Goal: Transaction & Acquisition: Purchase product/service

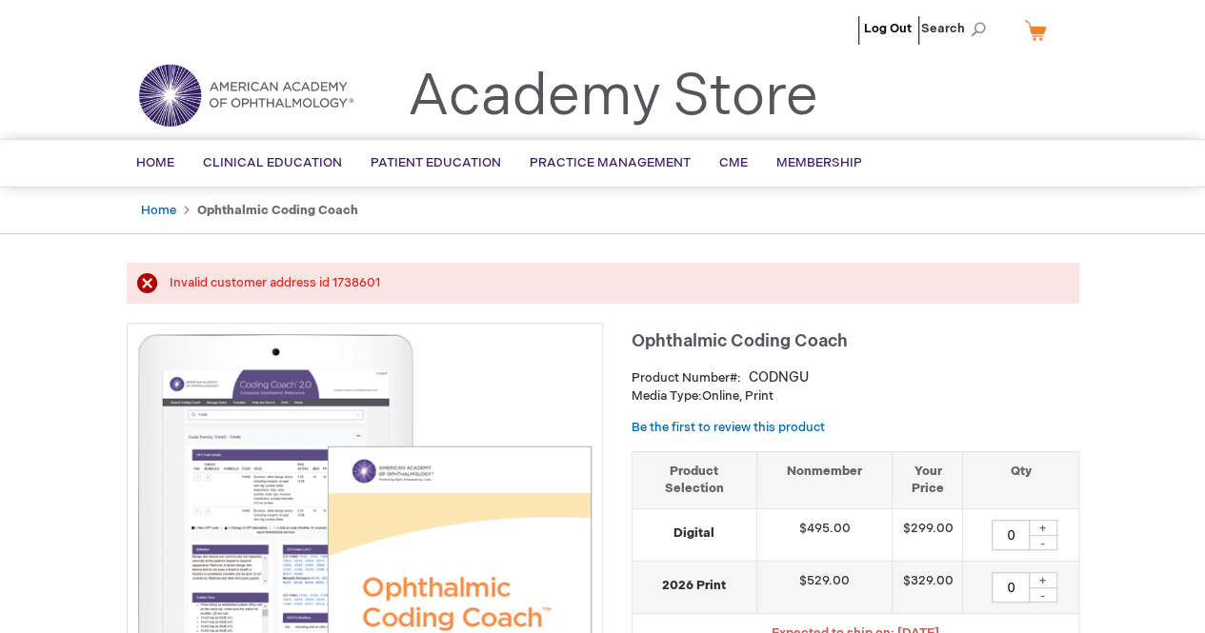
click at [1046, 30] on link "My Cart" at bounding box center [1043, 29] width 46 height 33
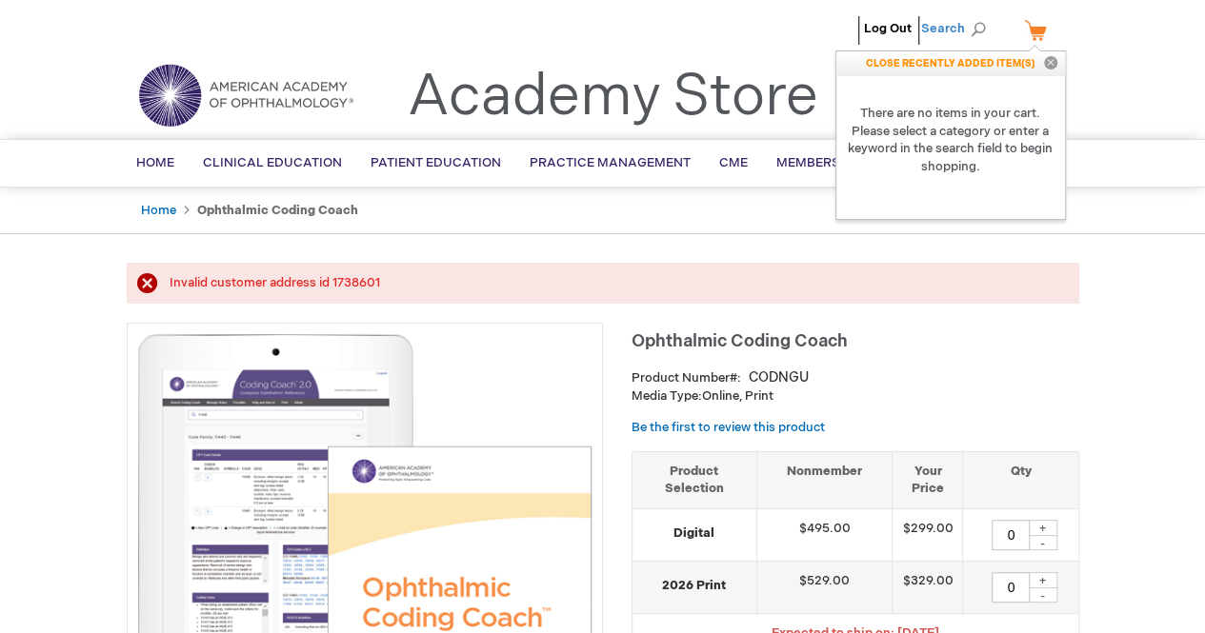
click at [939, 30] on span "Search" at bounding box center [957, 29] width 72 height 38
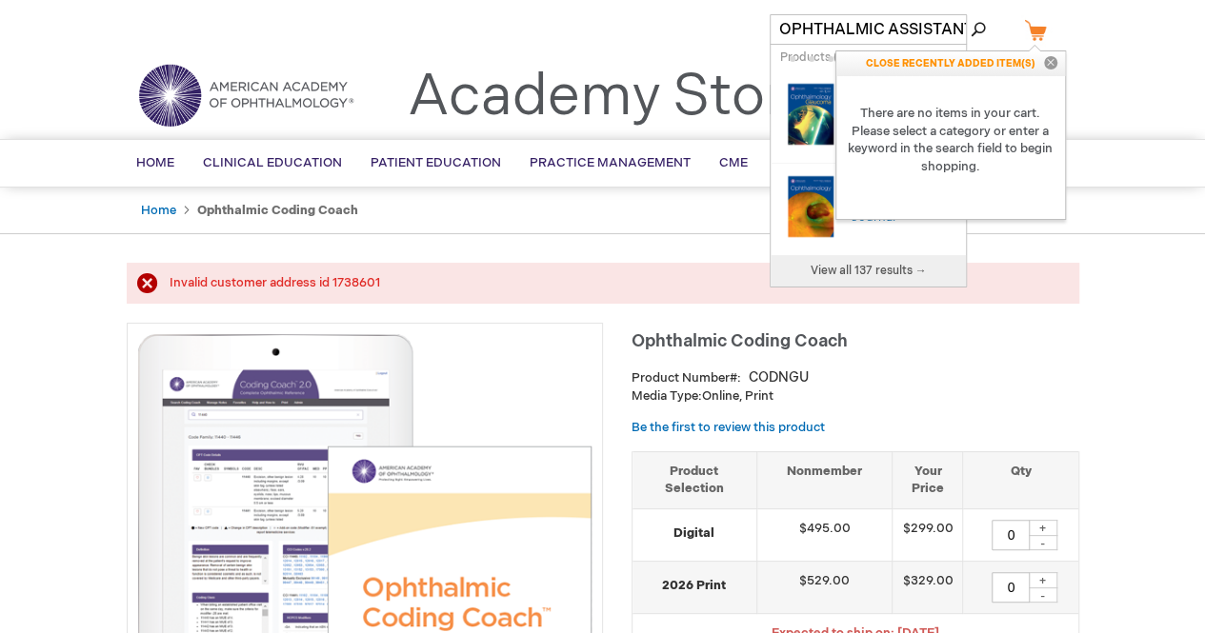
scroll to position [0, 7]
type input "OPHTHALMIC ASSISTANT"
click at [970, 14] on button "Search" at bounding box center [977, 29] width 15 height 30
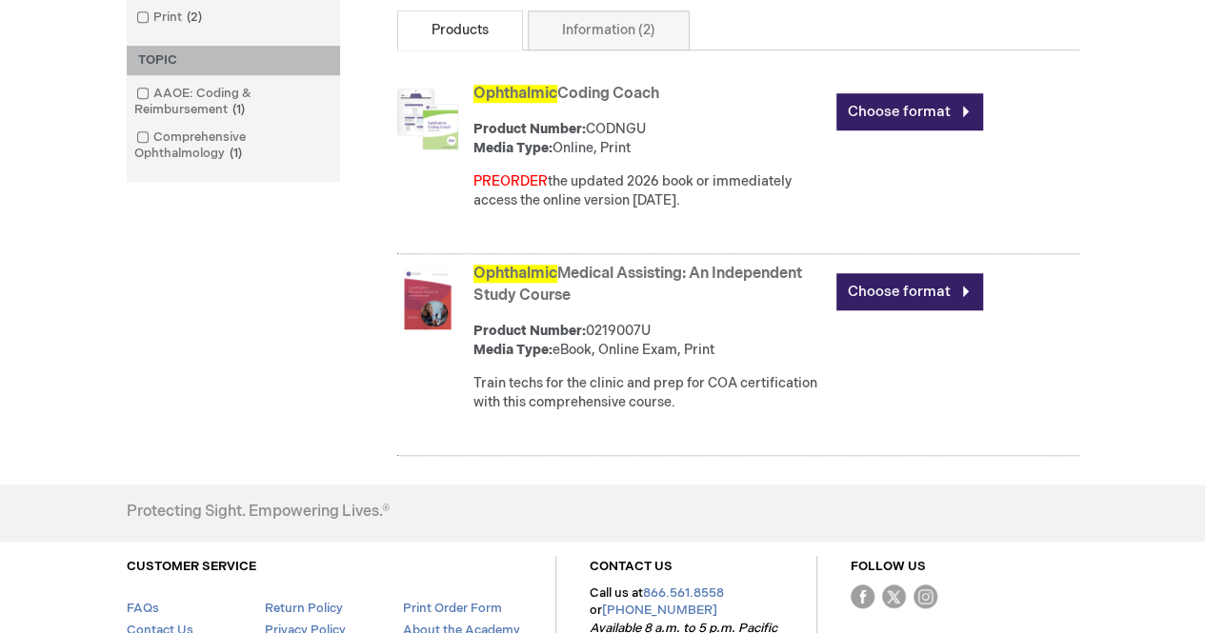
scroll to position [643, 0]
click at [746, 283] on link "Ophthalmic Medical Assisting: An Independent Study Course" at bounding box center [637, 284] width 329 height 40
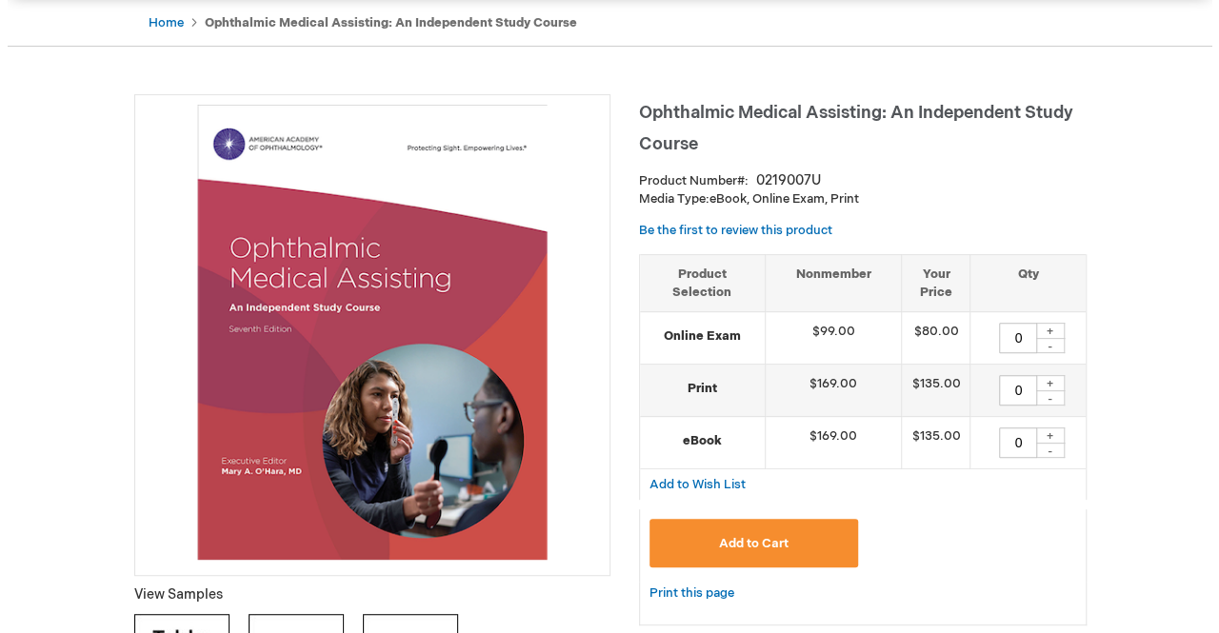
scroll to position [221, 0]
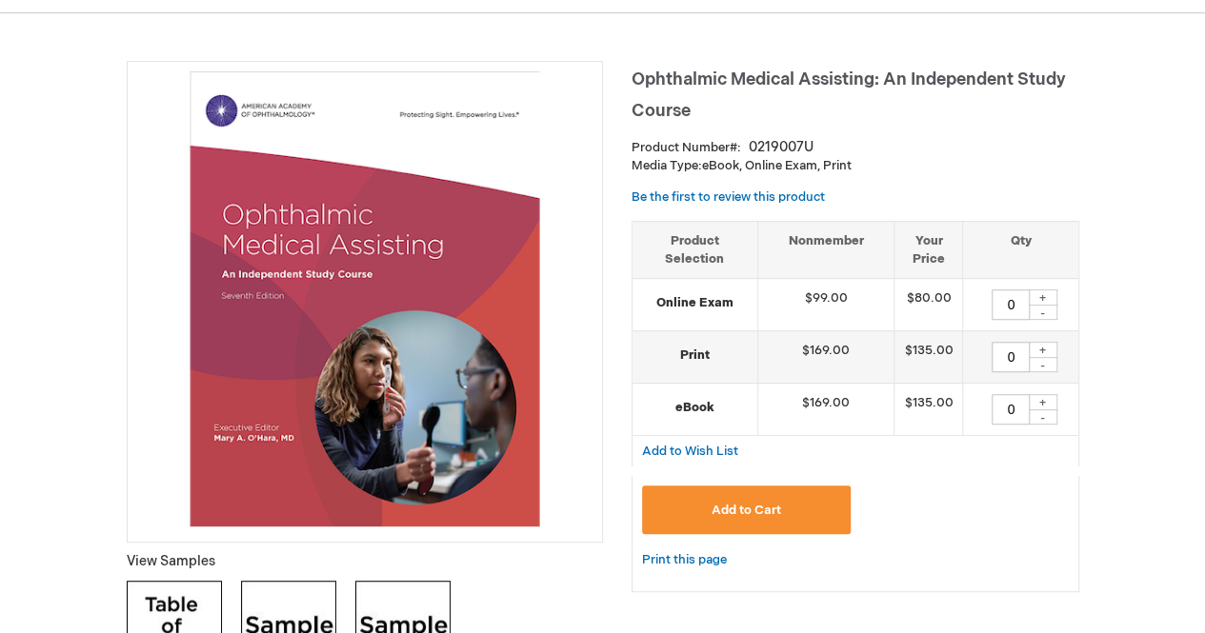
click at [1041, 296] on div "+" at bounding box center [1043, 298] width 29 height 16
type input "3"
click at [1041, 353] on div "+" at bounding box center [1043, 350] width 29 height 16
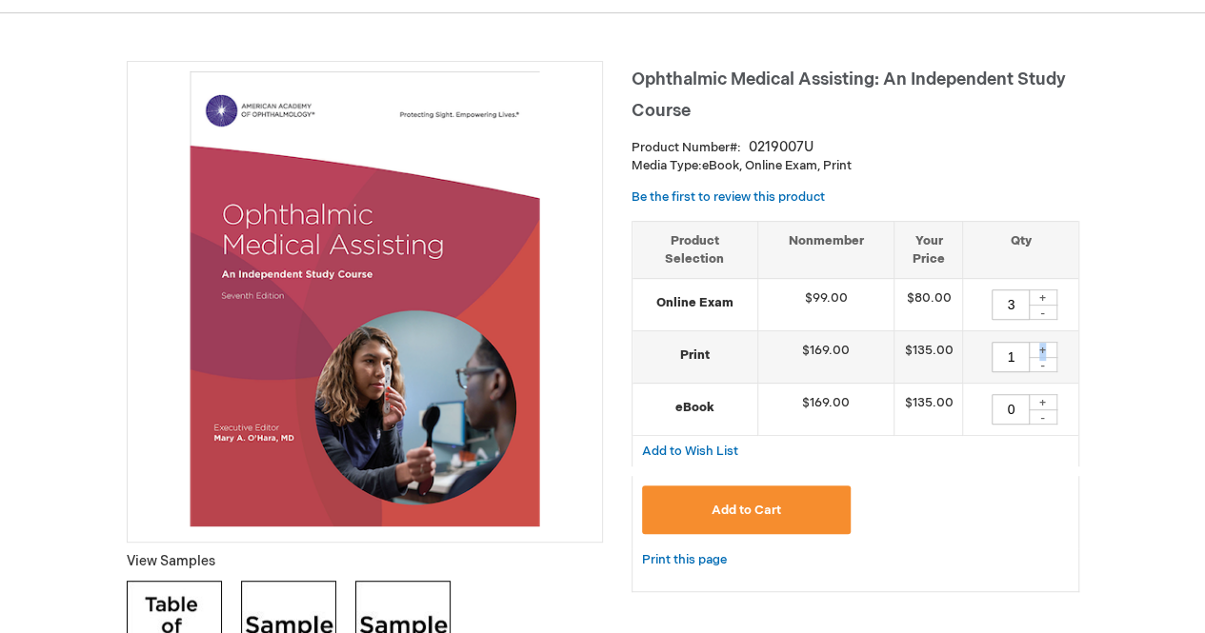
click at [1041, 353] on div "+" at bounding box center [1043, 350] width 29 height 16
type input "3"
click at [769, 497] on button "Add to Cart" at bounding box center [747, 510] width 210 height 49
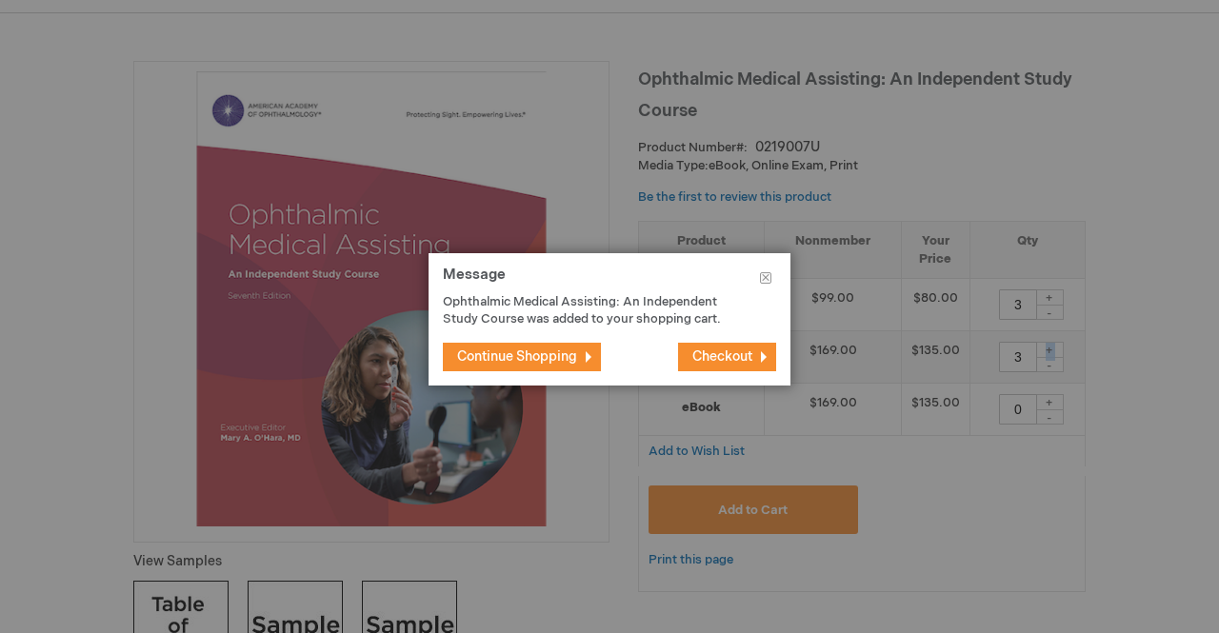
click at [711, 359] on span "Checkout" at bounding box center [722, 357] width 60 height 16
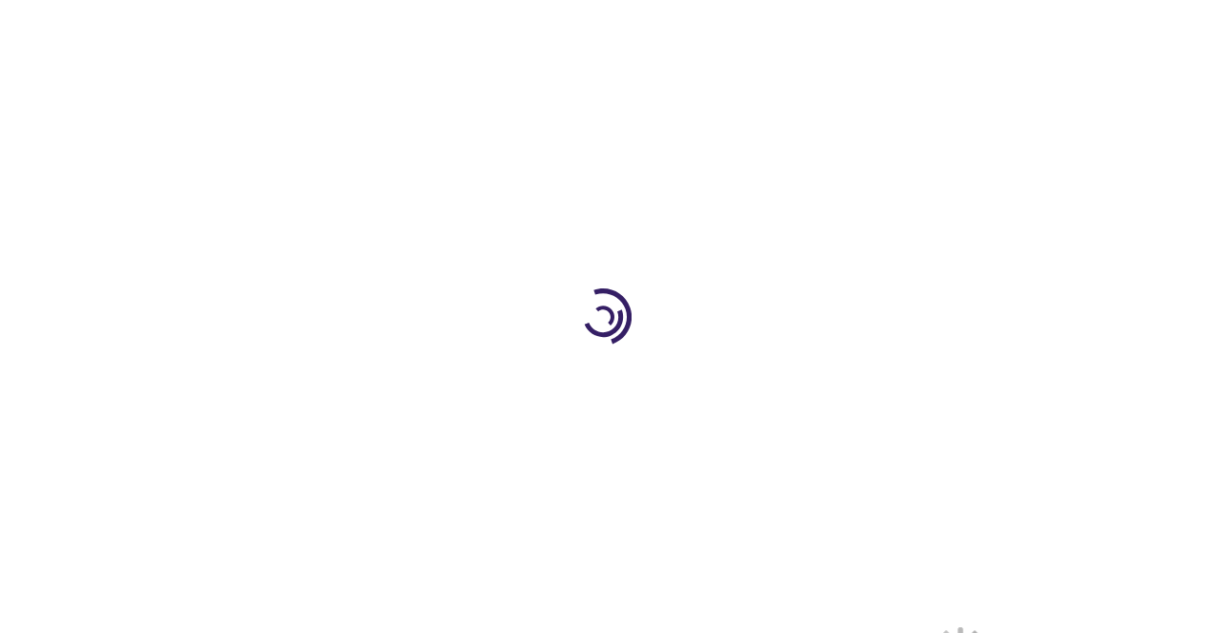
select select "US"
select select "61"
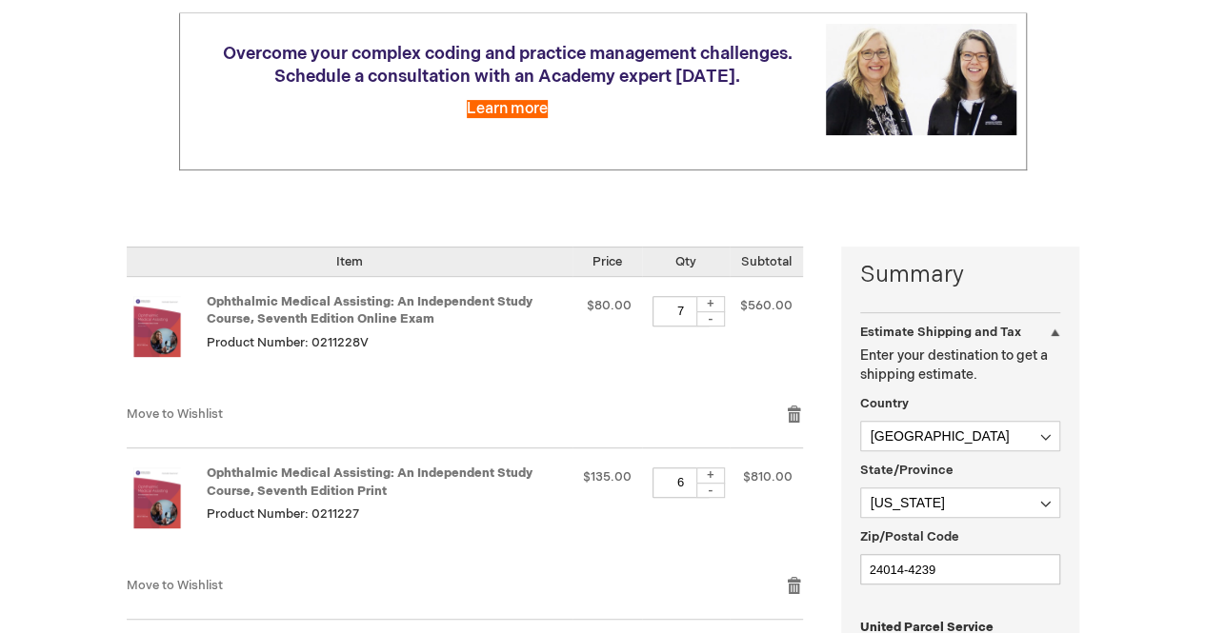
scroll to position [241, 0]
click at [712, 313] on div "-" at bounding box center [710, 317] width 29 height 15
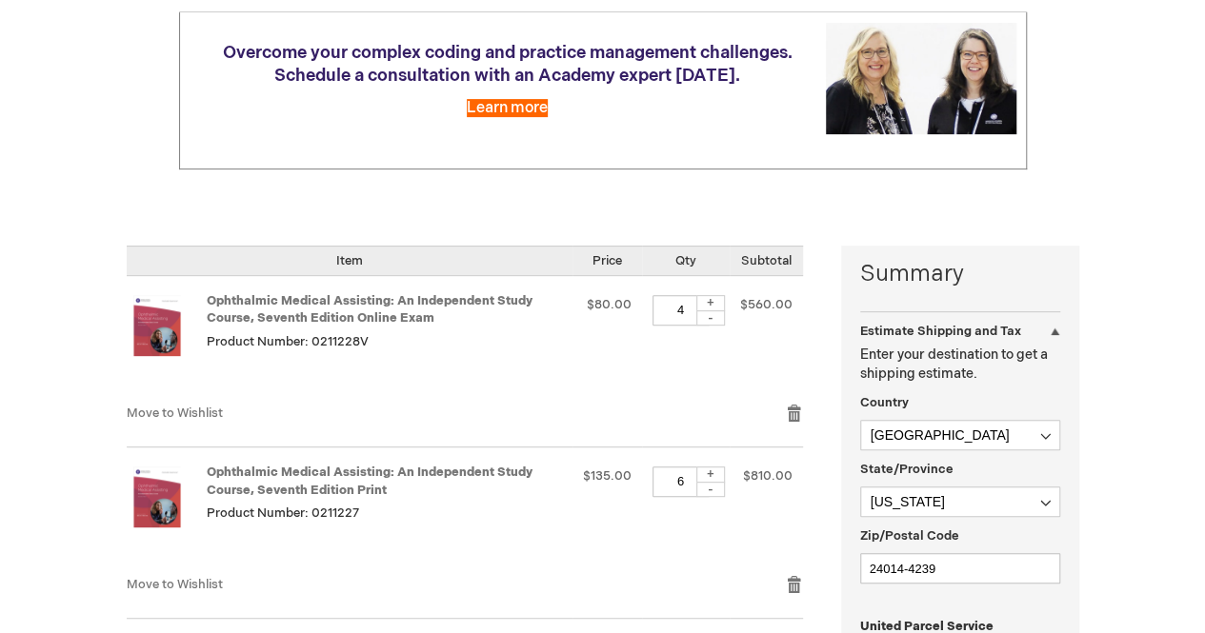
type input "3"
click at [719, 490] on div "-" at bounding box center [710, 489] width 29 height 15
type input "3"
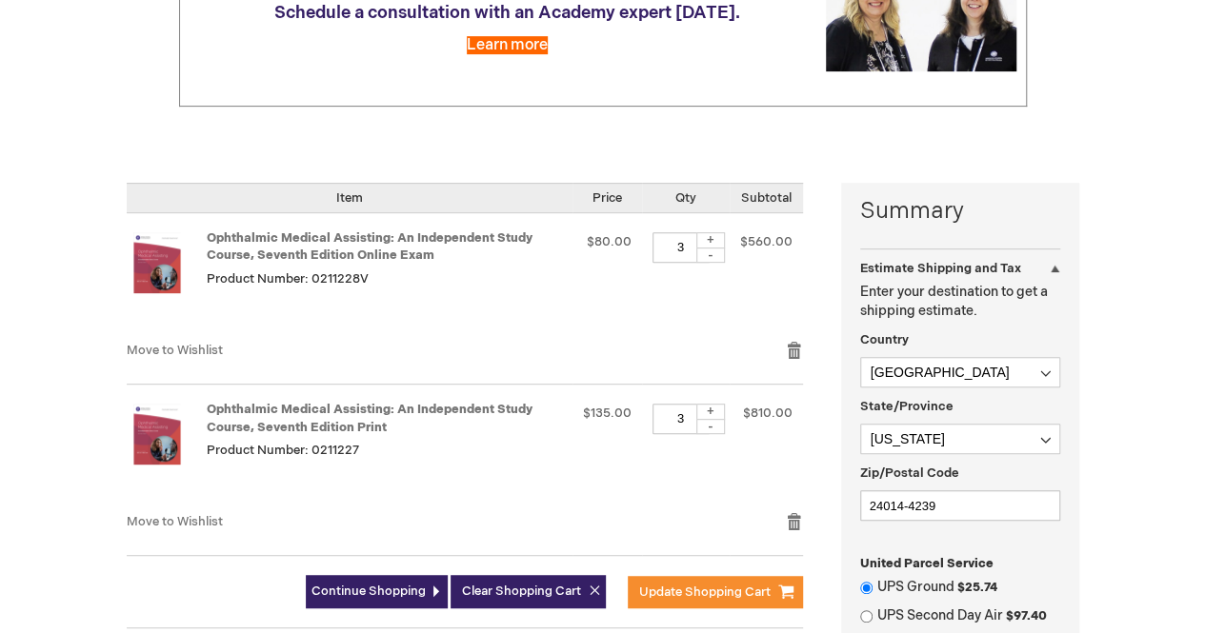
scroll to position [310, 0]
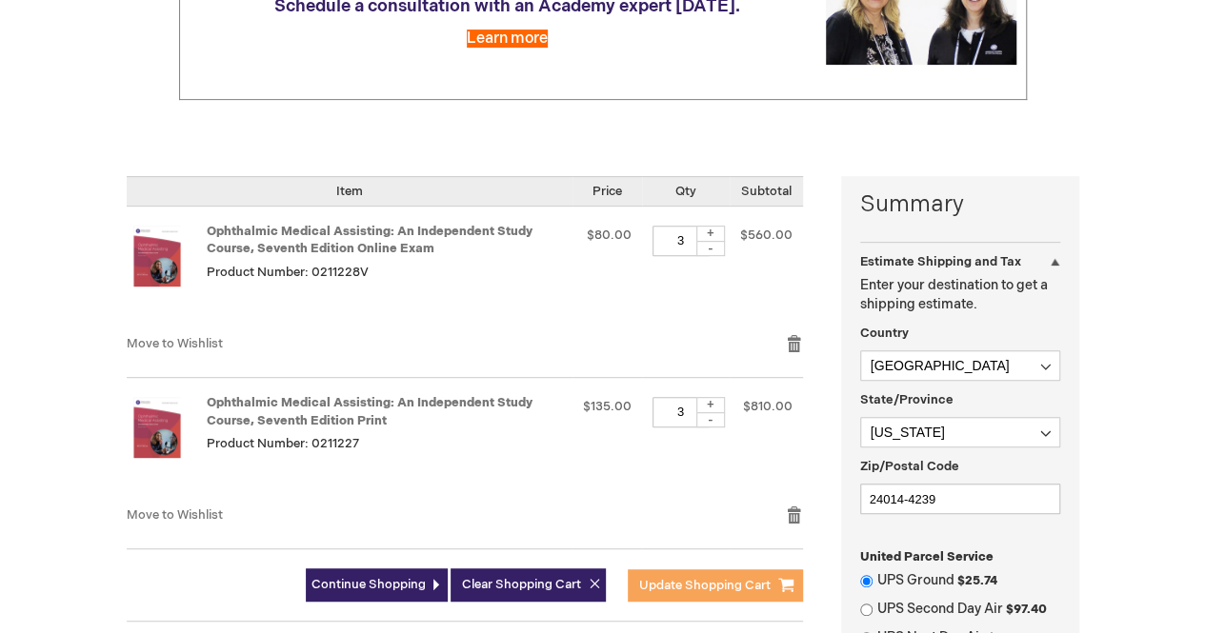
click at [742, 582] on span "Update Shopping Cart" at bounding box center [704, 585] width 131 height 15
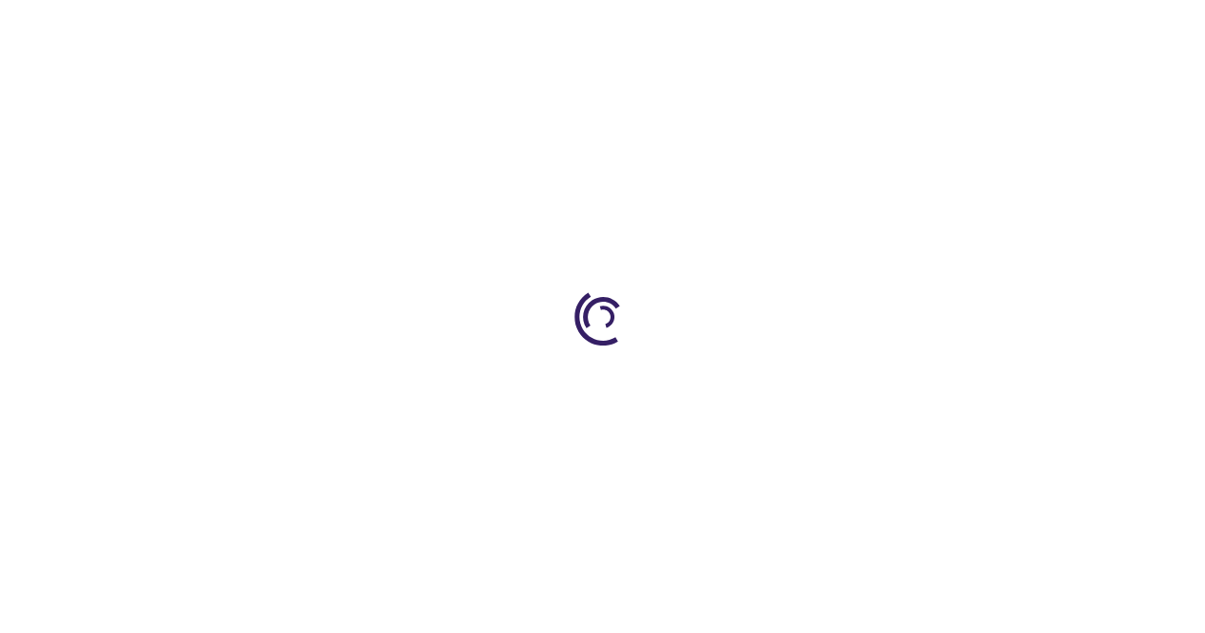
select select "US"
select select "61"
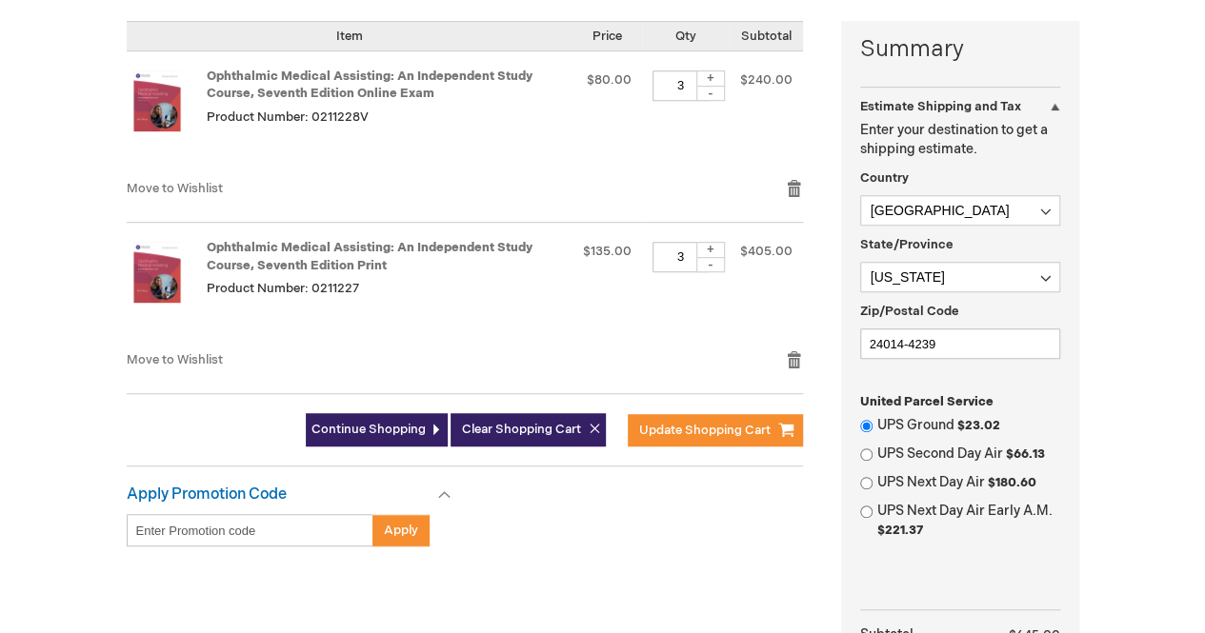
scroll to position [467, 0]
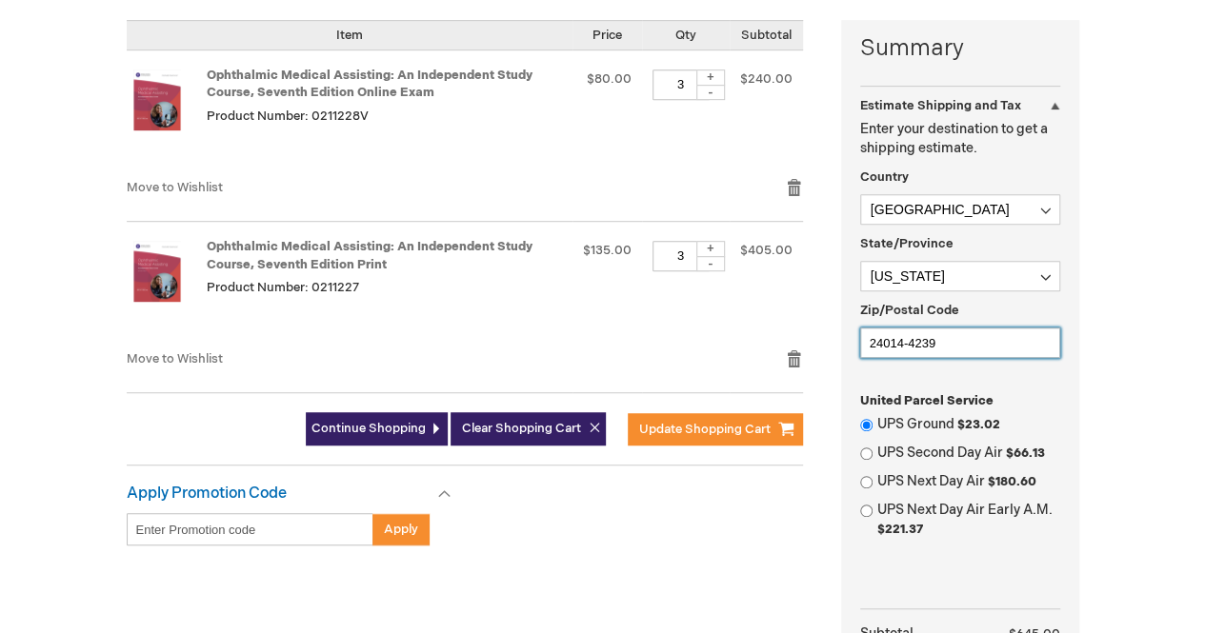
click at [967, 355] on input "24014-4239" at bounding box center [960, 343] width 200 height 30
type input "2"
type input "24018"
click at [910, 384] on div "Estimate Shipping and Tax Enter your destination to get a shipping estimate. Co…" at bounding box center [960, 357] width 200 height 484
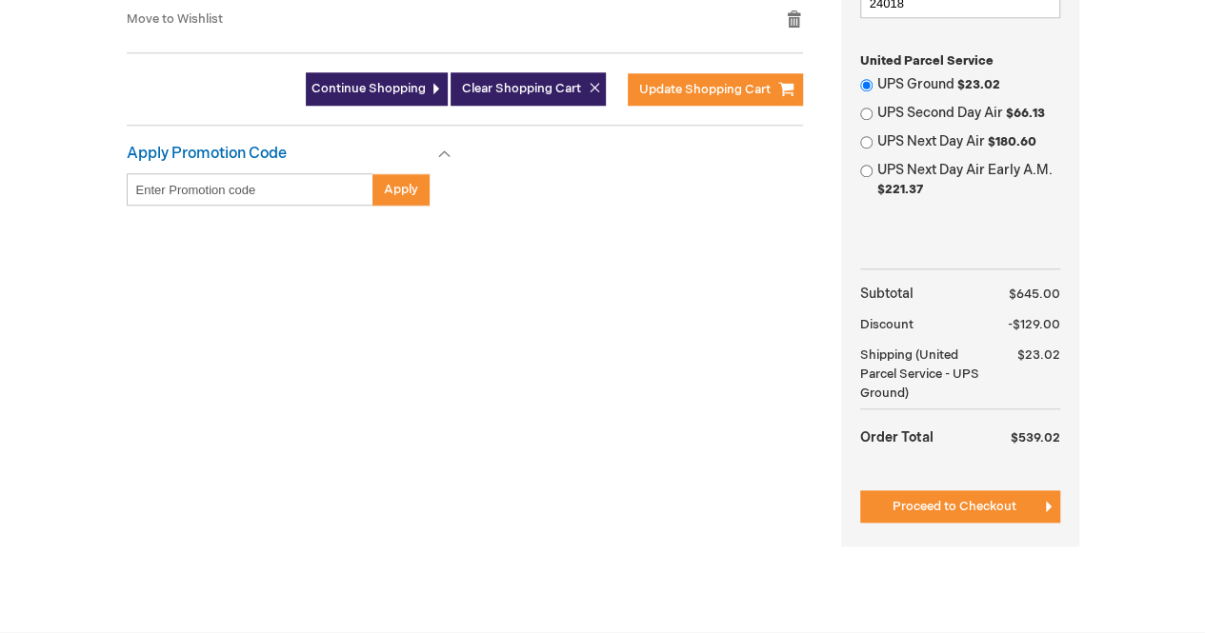
scroll to position [803, 0]
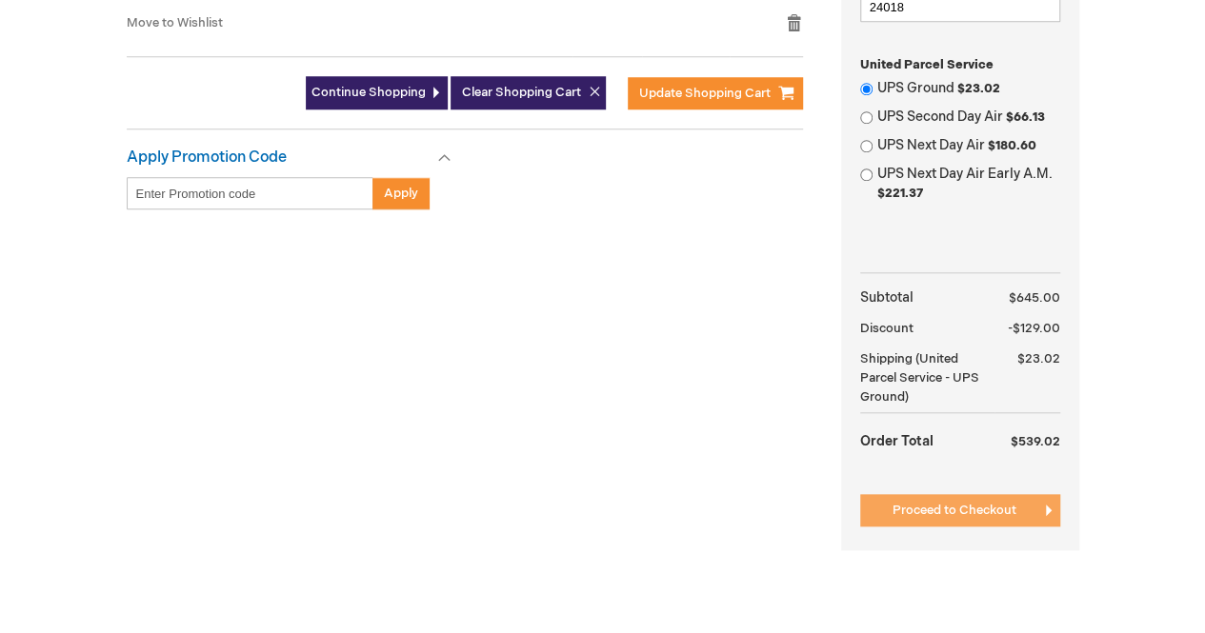
click at [949, 513] on span "Proceed to Checkout" at bounding box center [954, 510] width 124 height 15
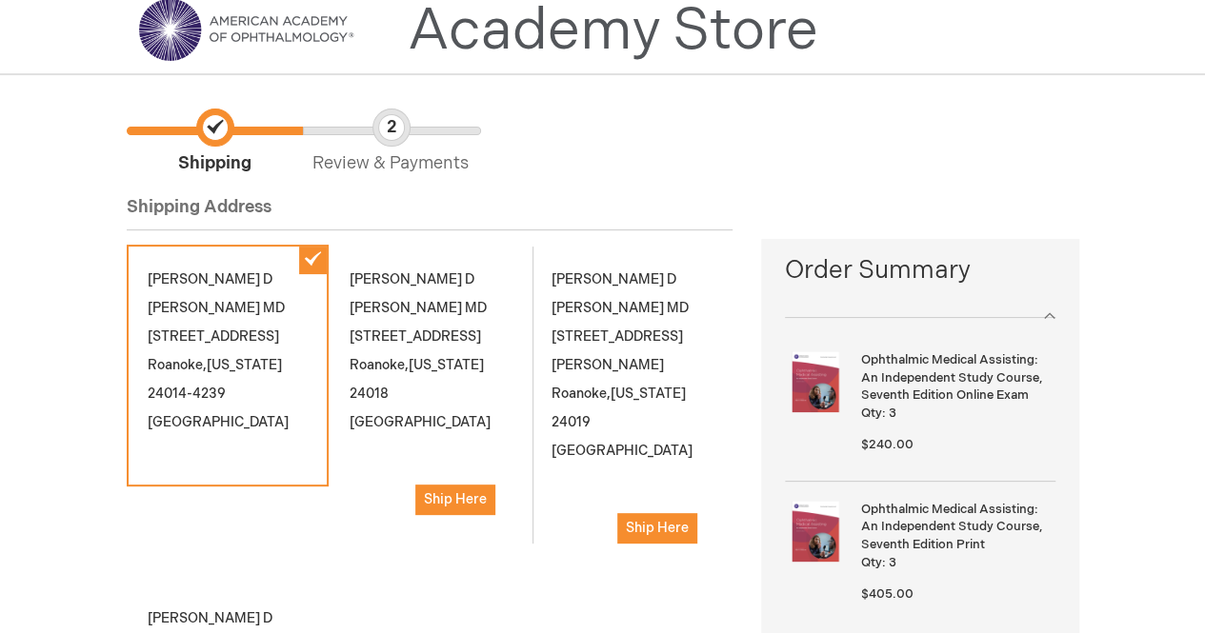
scroll to position [72, 0]
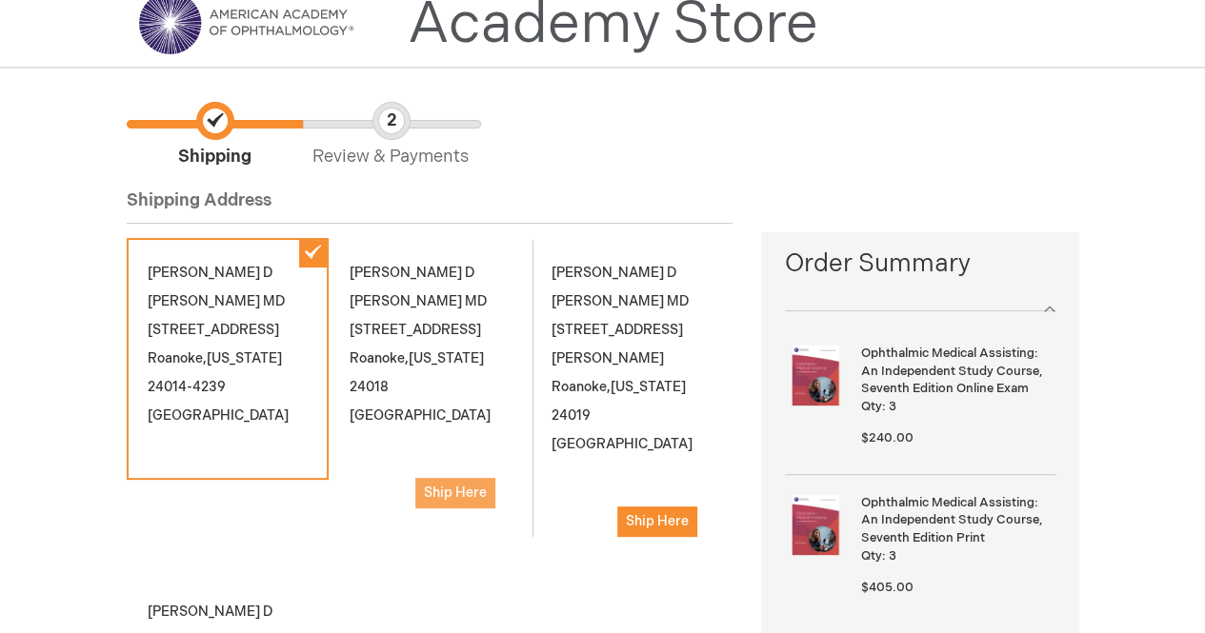
click at [453, 496] on span "Ship Here" at bounding box center [455, 493] width 63 height 16
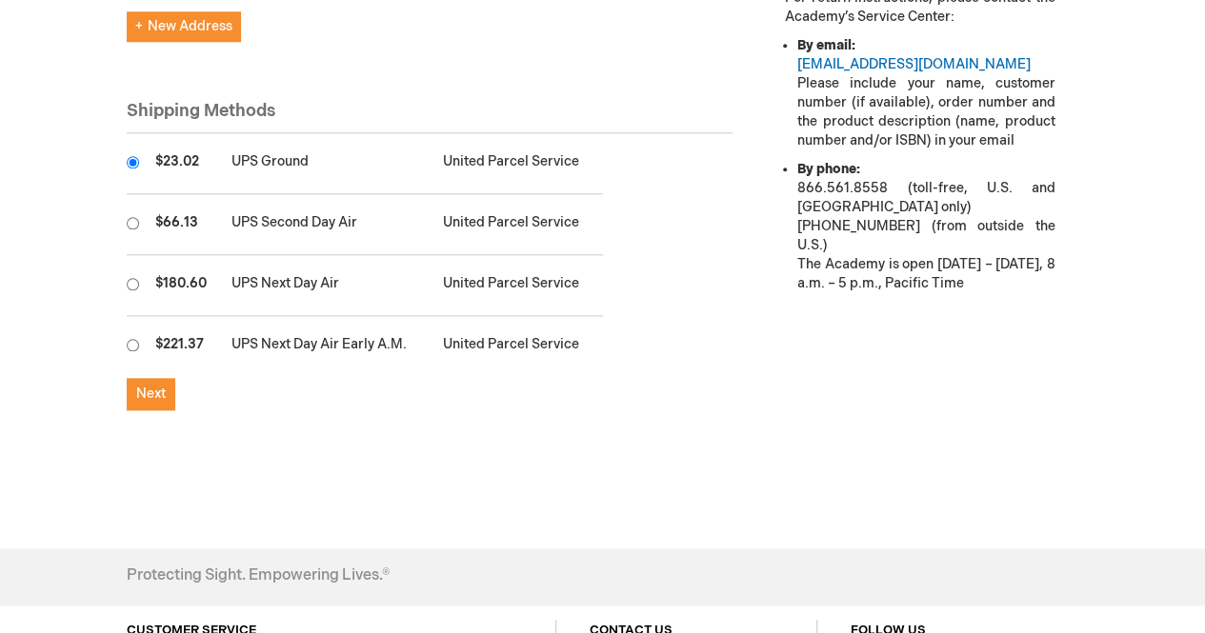
scroll to position [950, 0]
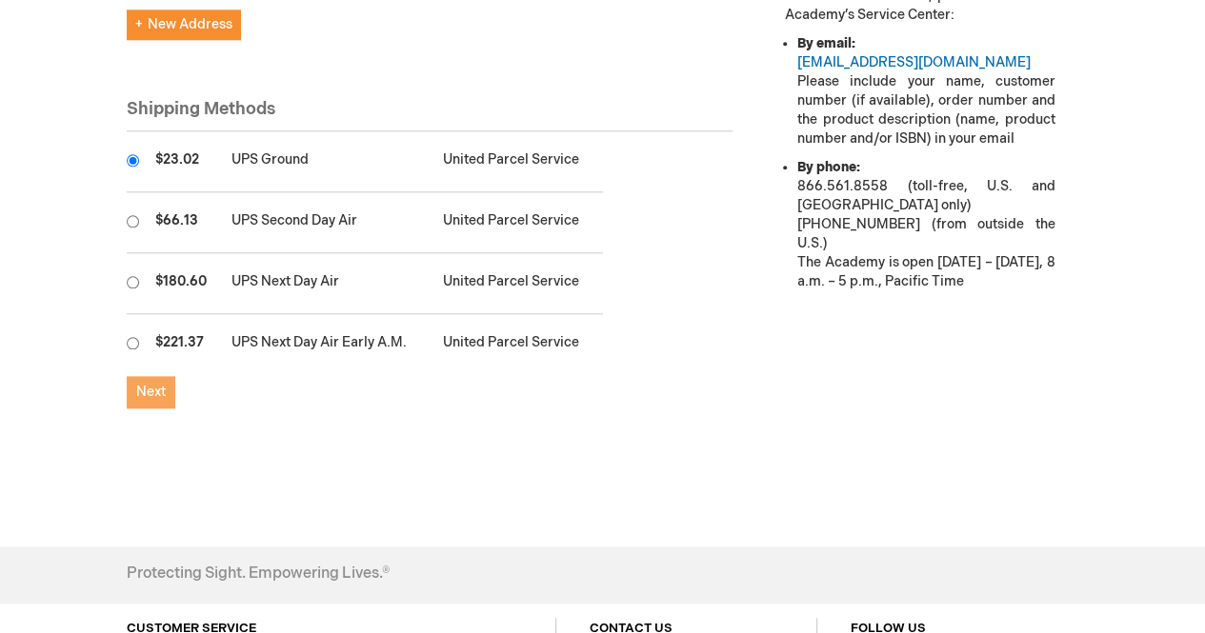
click at [150, 384] on span "Next" at bounding box center [151, 392] width 30 height 16
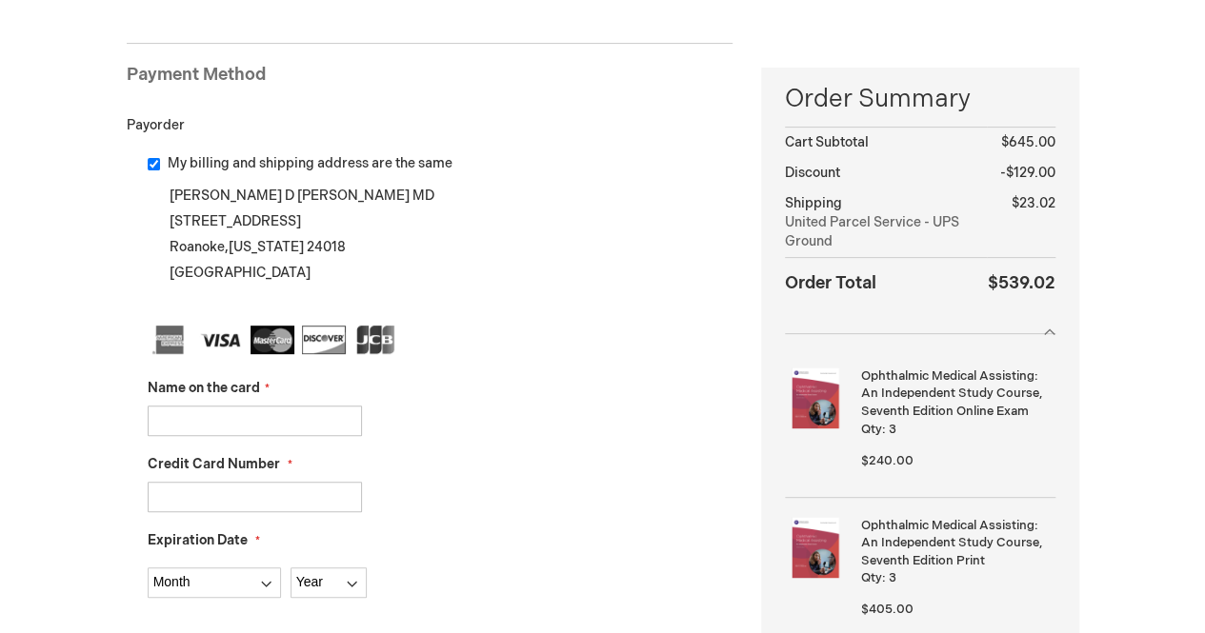
scroll to position [236, 0]
click at [242, 422] on input "Name on the card" at bounding box center [255, 422] width 214 height 30
type input "Patrick Bradley"
type input "371678615591009"
select select "3"
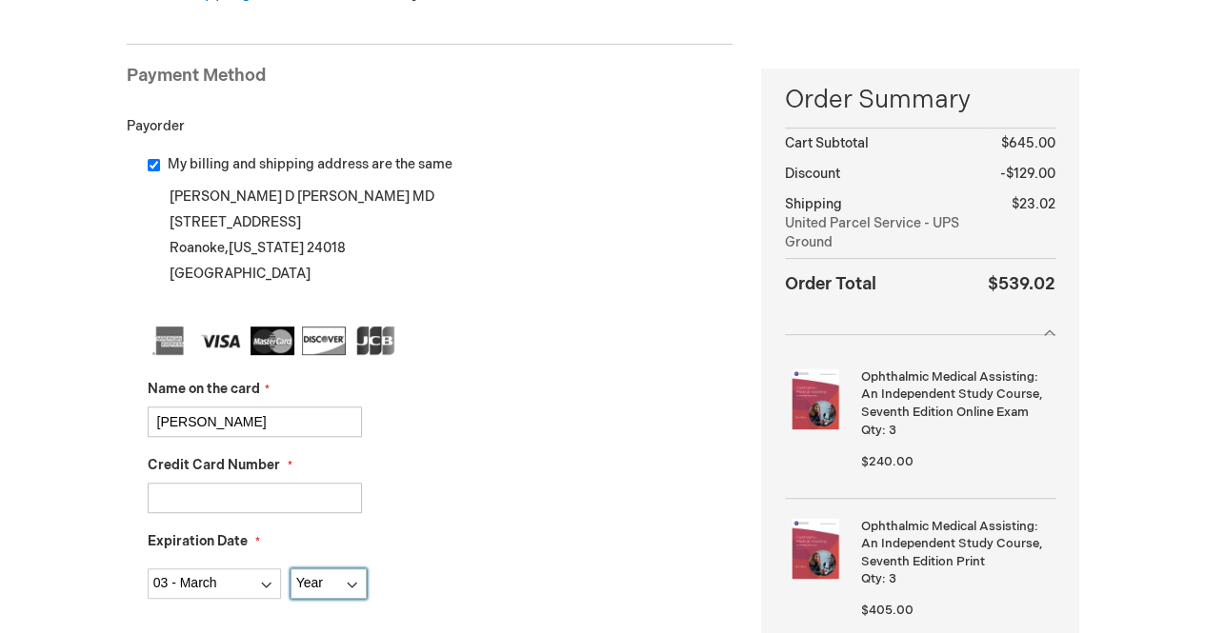
select select "2030"
type input "6908"
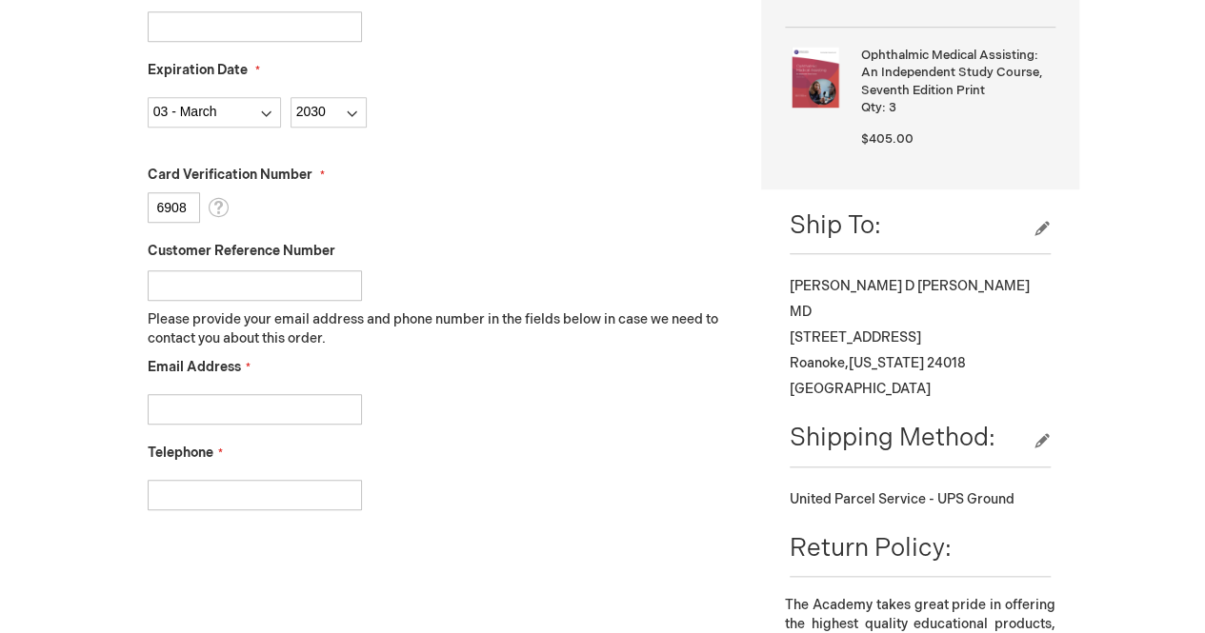
scroll to position [710, 0]
click at [290, 388] on div at bounding box center [441, 403] width 586 height 40
click at [280, 401] on input "Email Address" at bounding box center [255, 407] width 214 height 30
type input "hsowers@magnoliaeyecenter.com"
type input "5402998512"
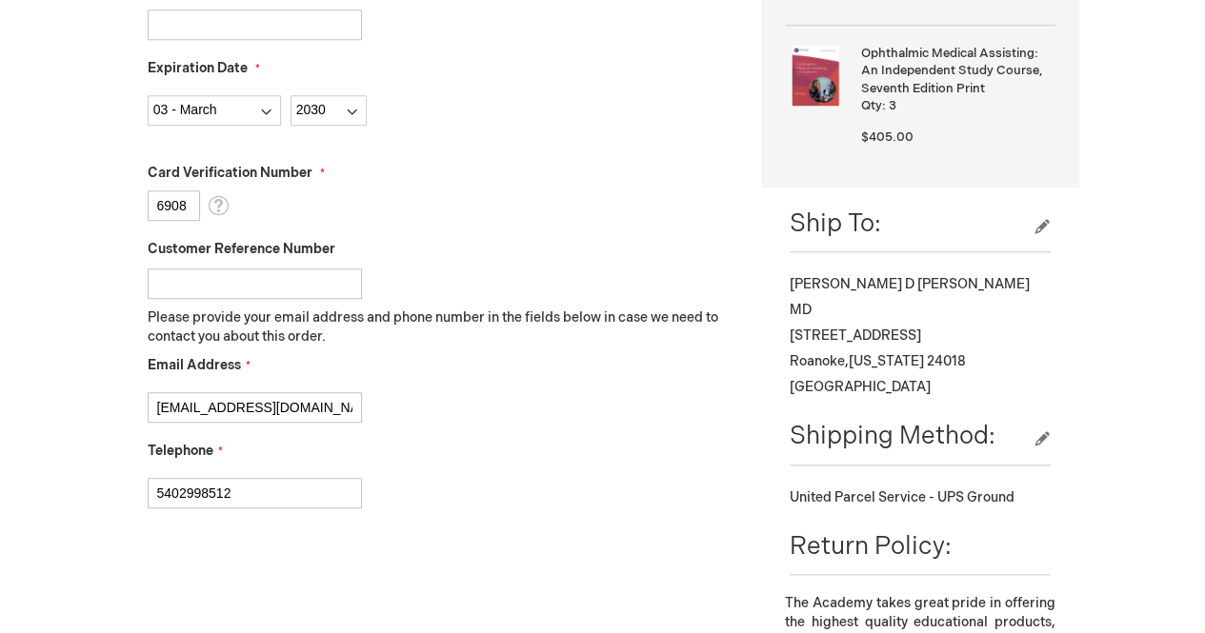
scroll to position [764, 0]
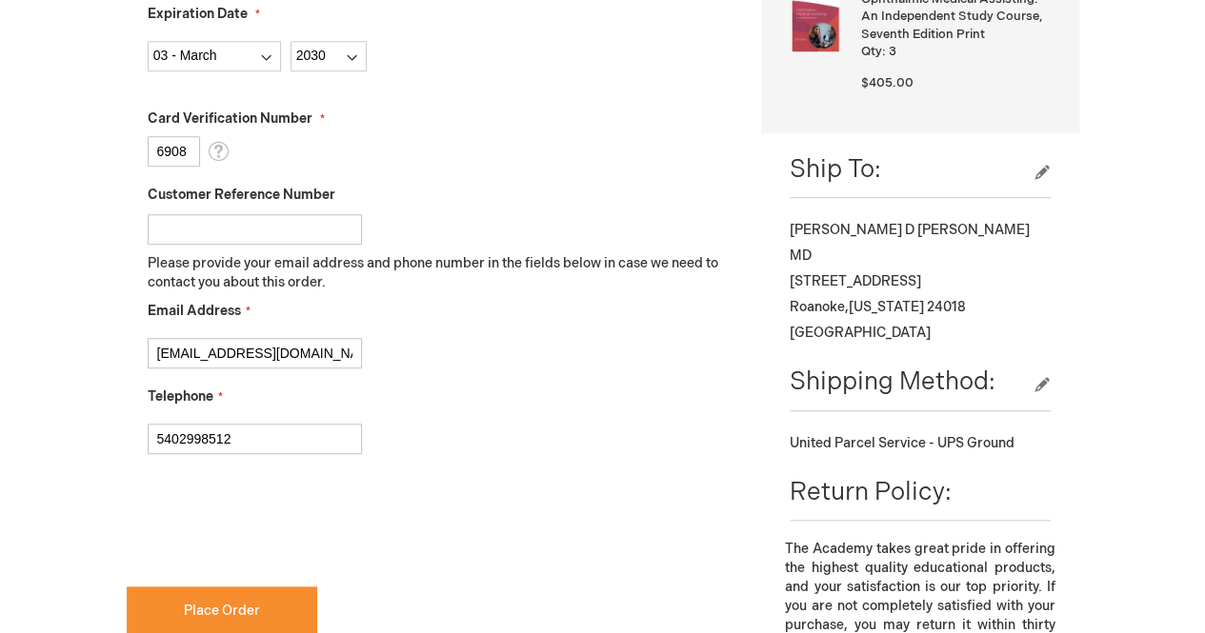
checkbox input "true"
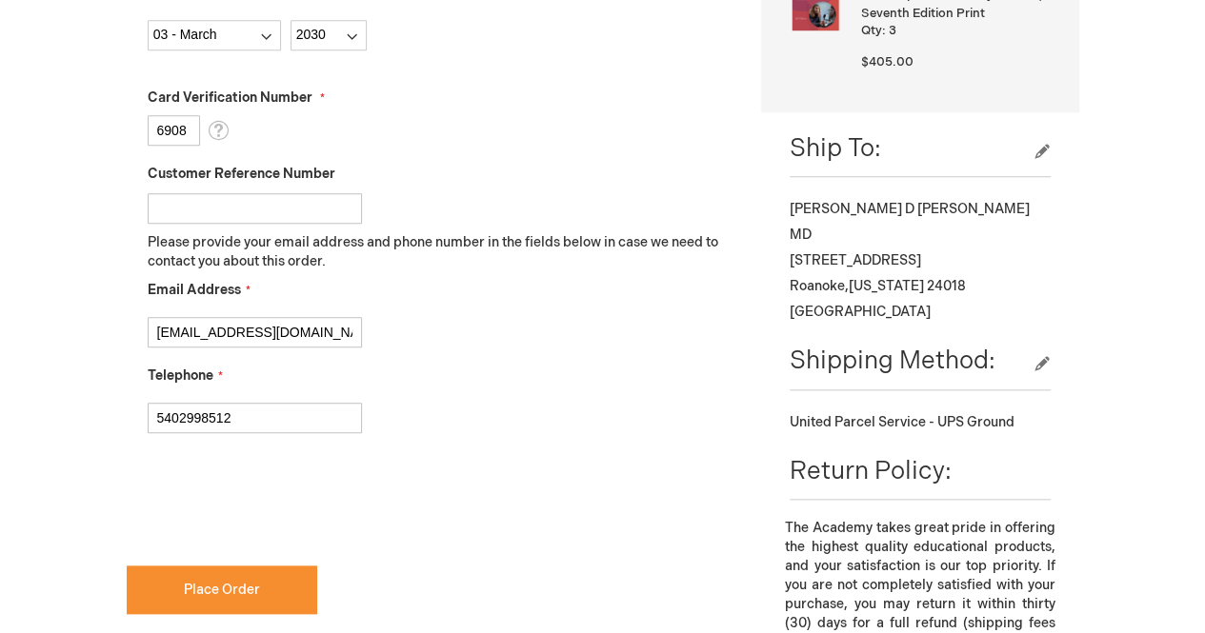
scroll to position [789, 0]
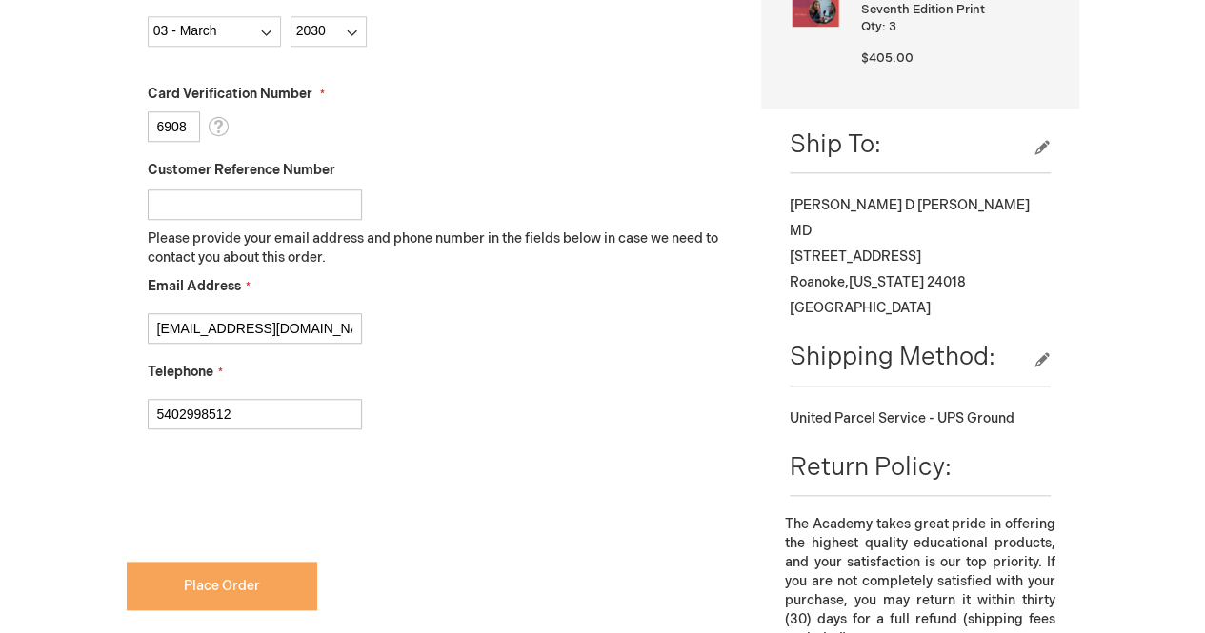
click at [251, 604] on button "Place Order" at bounding box center [222, 586] width 190 height 49
